Goal: Book appointment/travel/reservation

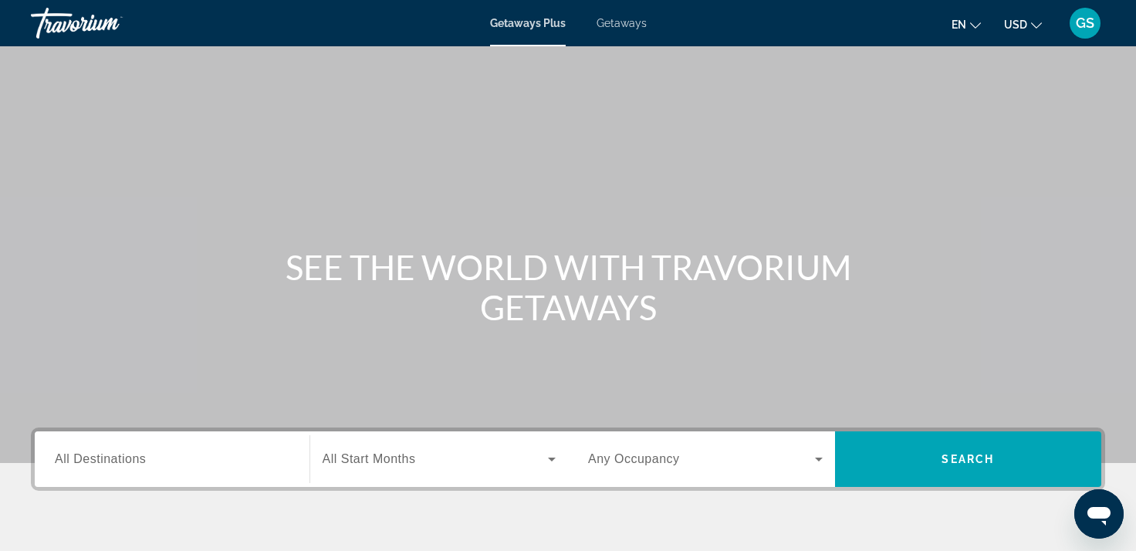
click at [624, 21] on span "Getaways" at bounding box center [622, 23] width 50 height 12
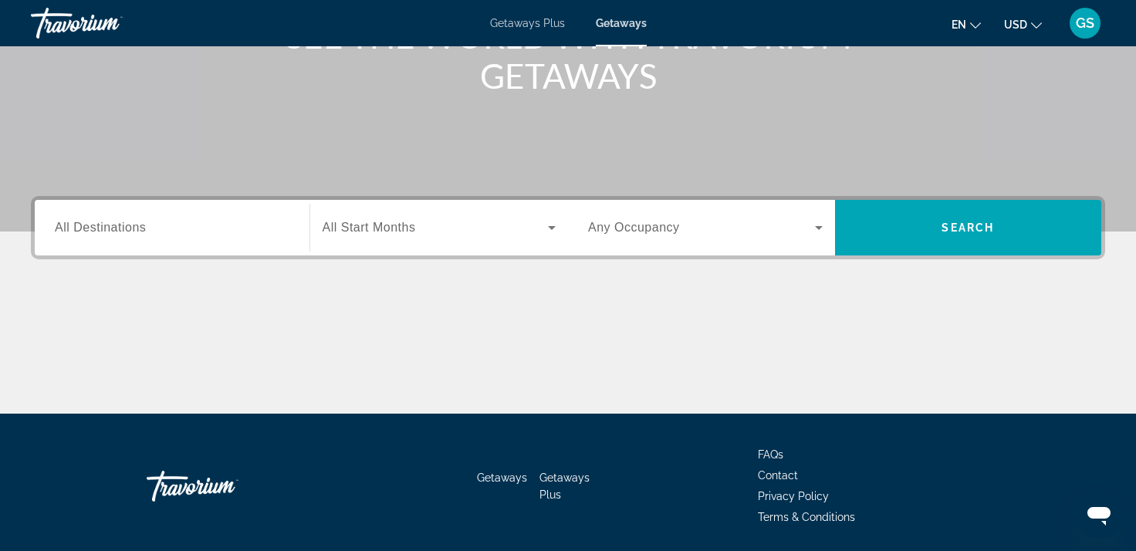
click at [103, 226] on span "All Destinations" at bounding box center [100, 227] width 91 height 13
click at [103, 226] on input "Destination All Destinations" at bounding box center [172, 228] width 235 height 19
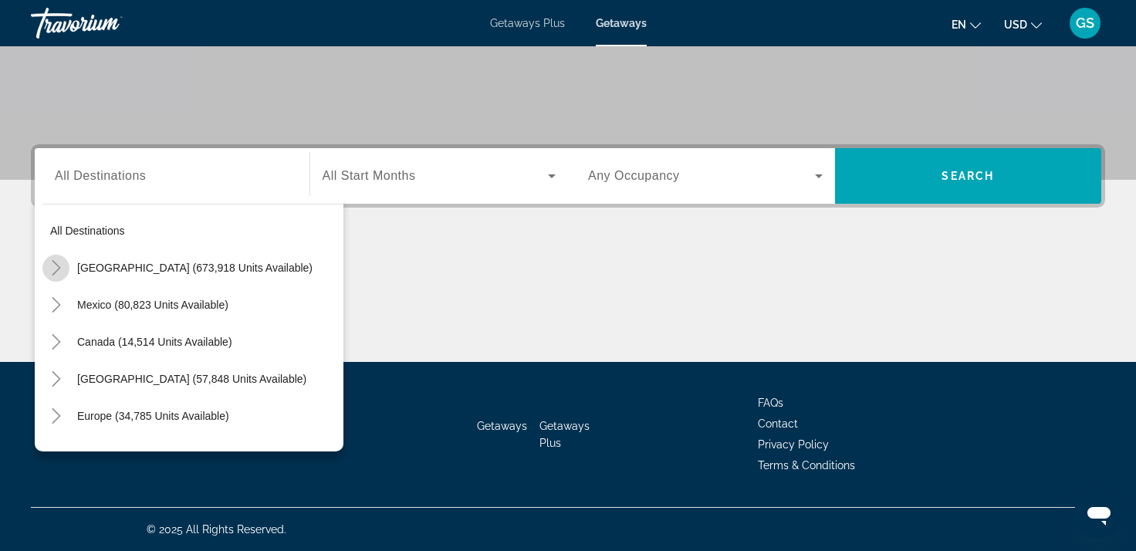
click at [51, 269] on icon "Toggle United States (673,918 units available)" at bounding box center [56, 267] width 15 height 15
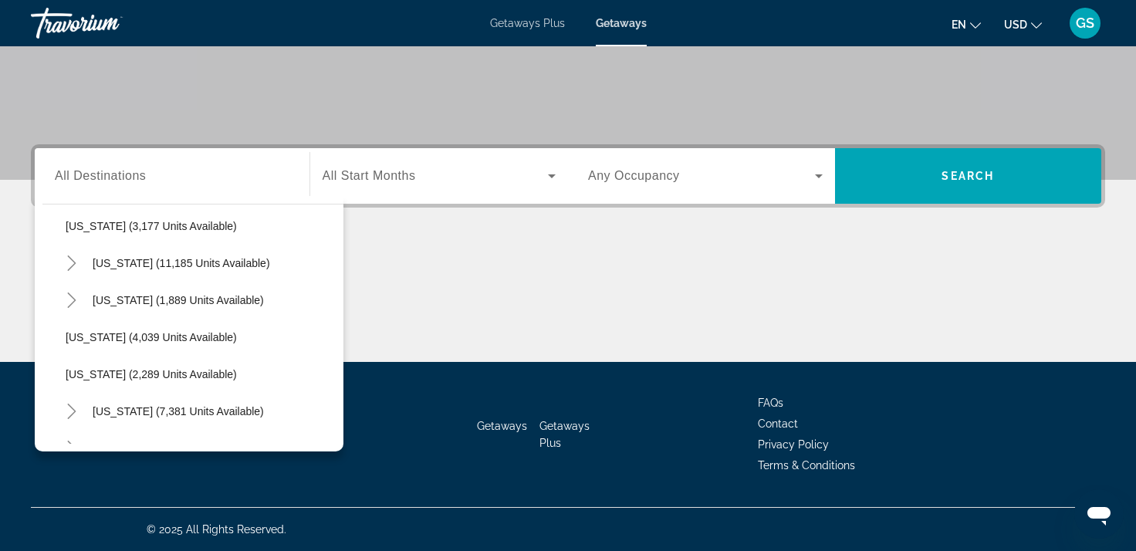
scroll to position [971, 0]
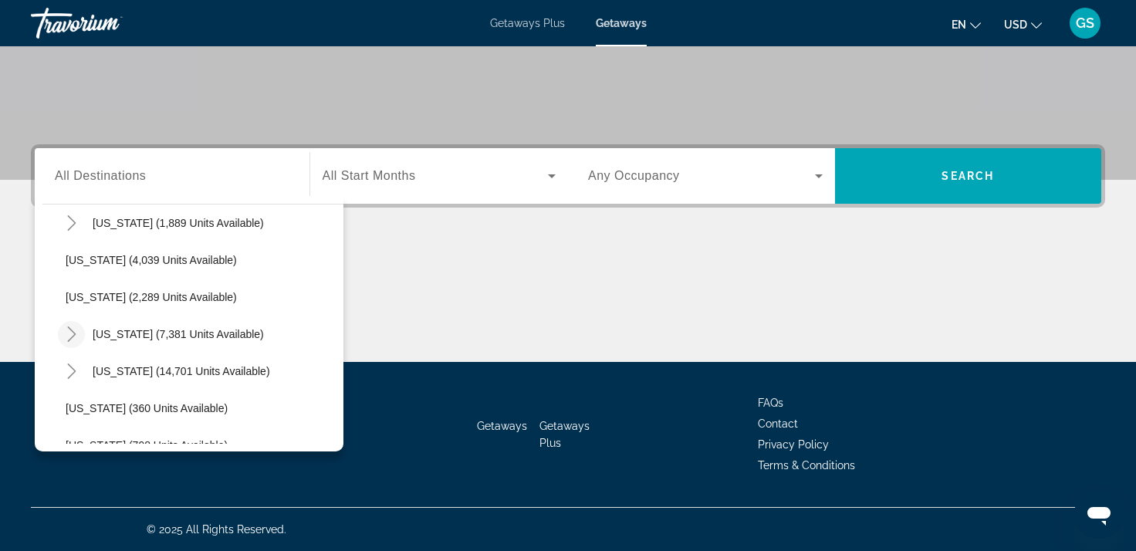
click at [70, 334] on icon "Toggle New York (7,381 units available)" at bounding box center [71, 334] width 15 height 15
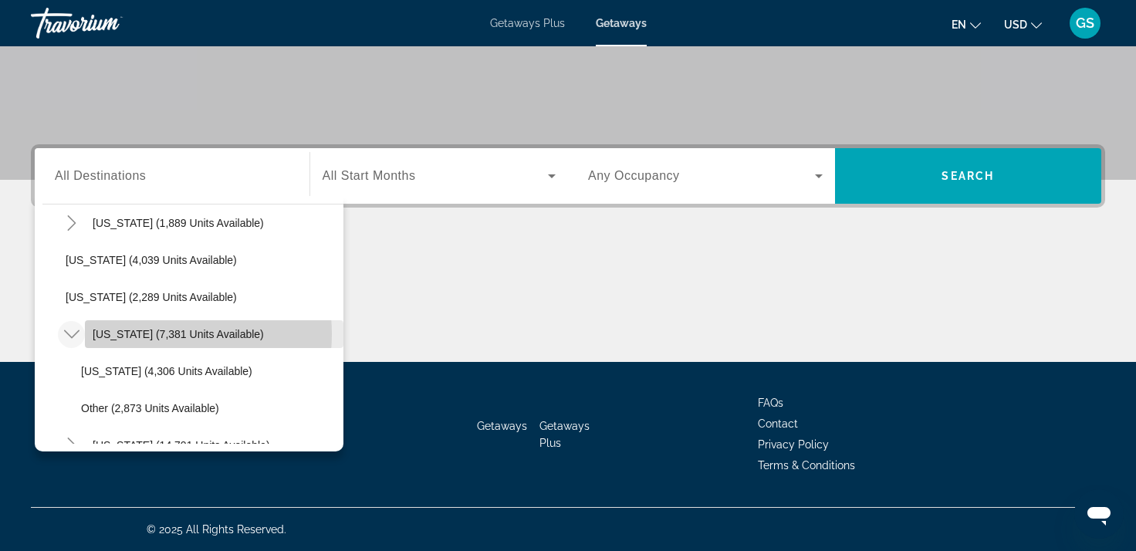
click at [137, 334] on span "New York (7,381 units available)" at bounding box center [178, 334] width 171 height 12
type input "**********"
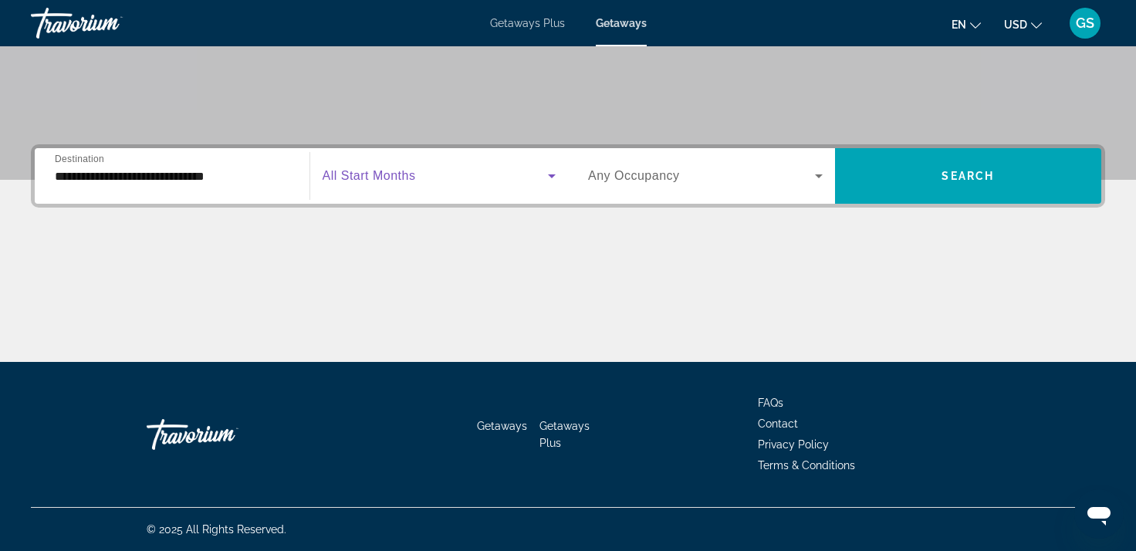
click at [543, 174] on icon "Search widget" at bounding box center [552, 176] width 19 height 19
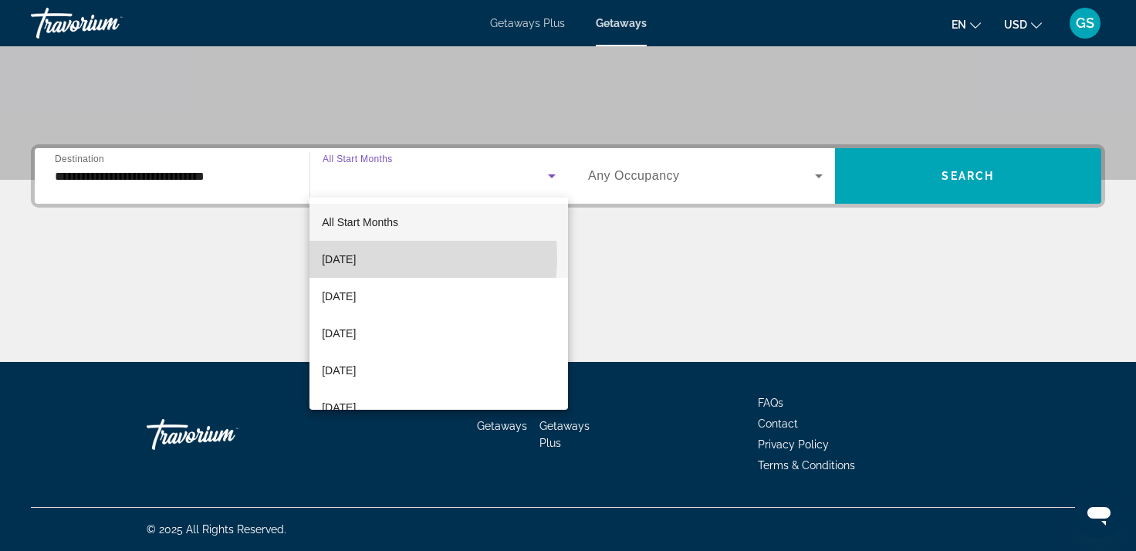
click at [356, 257] on span "September 2025" at bounding box center [339, 259] width 34 height 19
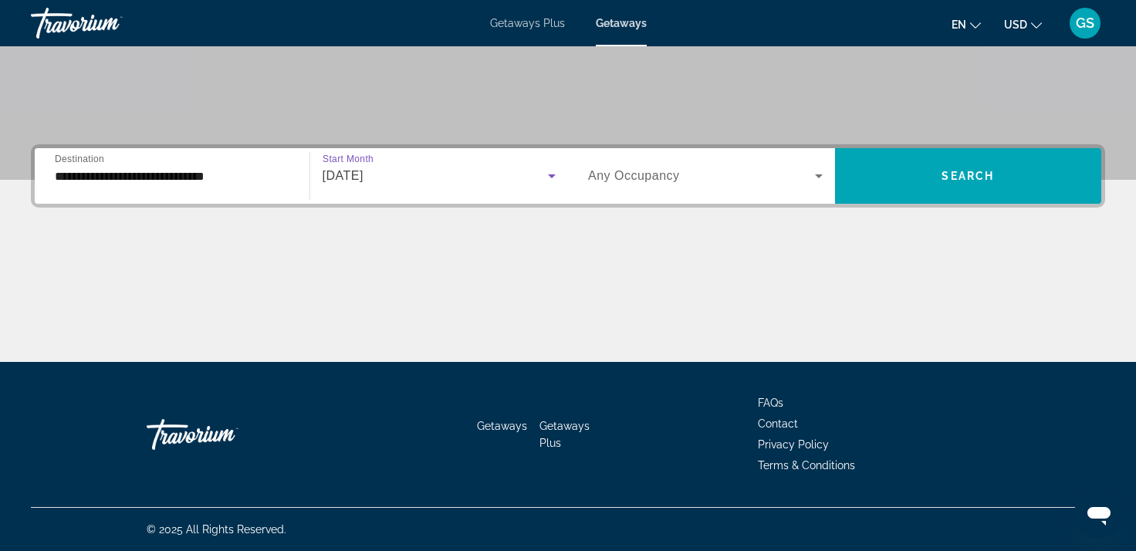
click at [817, 178] on icon "Search widget" at bounding box center [819, 176] width 19 height 19
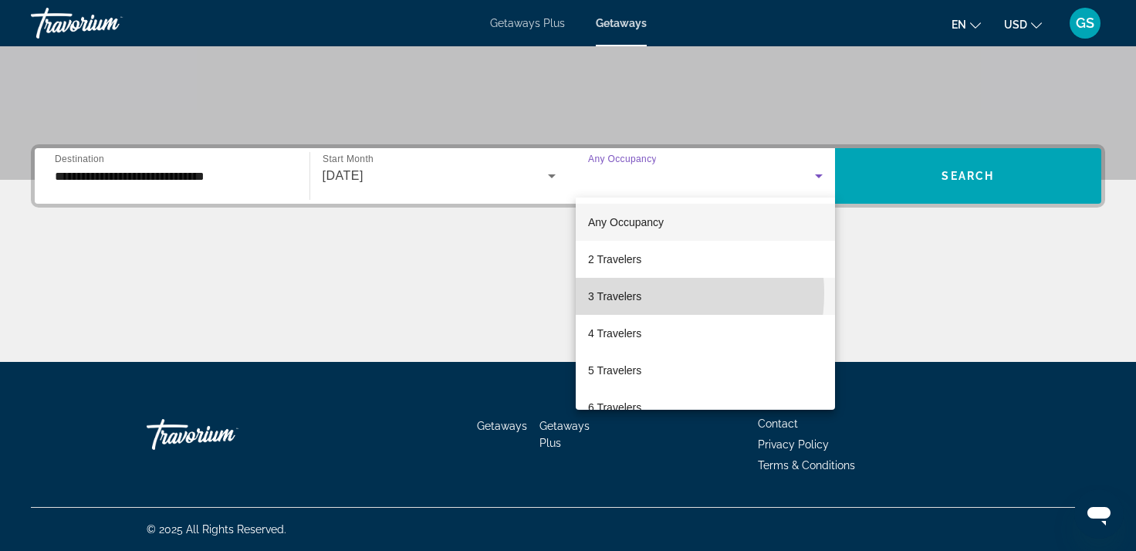
click at [632, 293] on span "3 Travelers" at bounding box center [614, 296] width 53 height 19
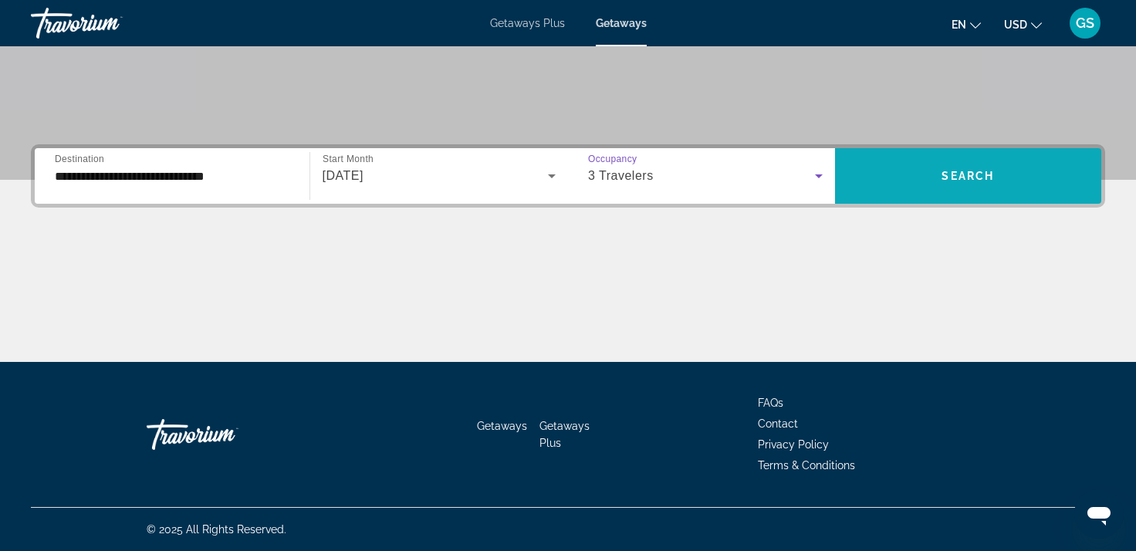
click at [957, 174] on span "Search" at bounding box center [968, 176] width 53 height 12
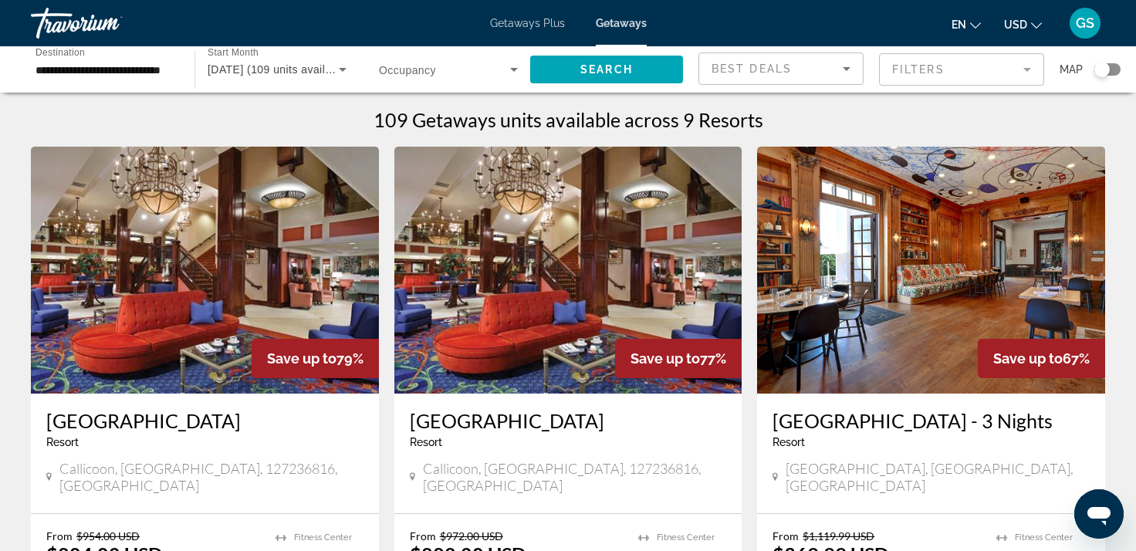
click at [986, 129] on div "109 Getaways units available across 9 Resorts" at bounding box center [568, 119] width 1075 height 23
